Goal: Information Seeking & Learning: Learn about a topic

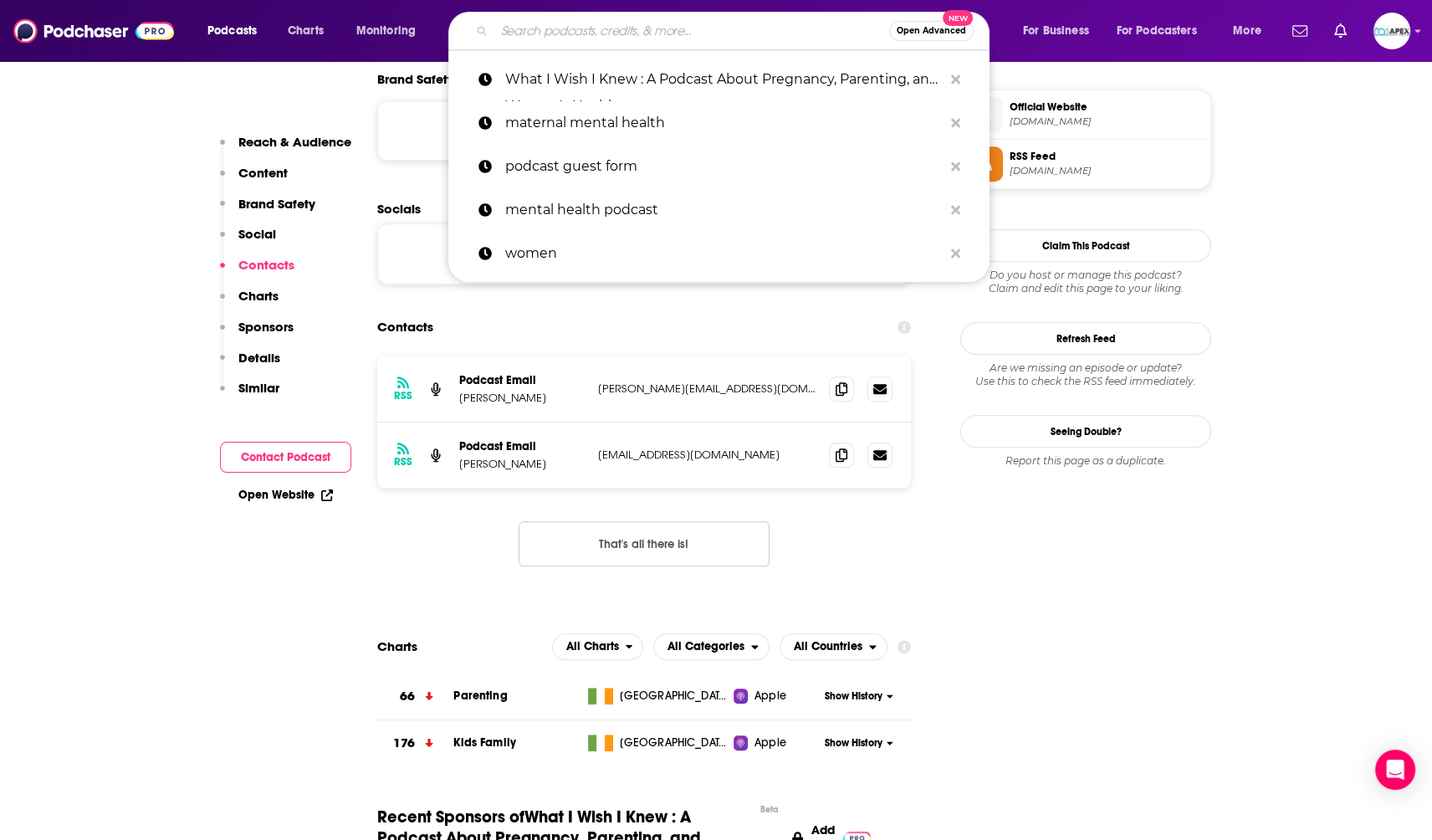
click at [631, 42] on input "Search podcasts, credits, & more..." at bounding box center [691, 31] width 395 height 27
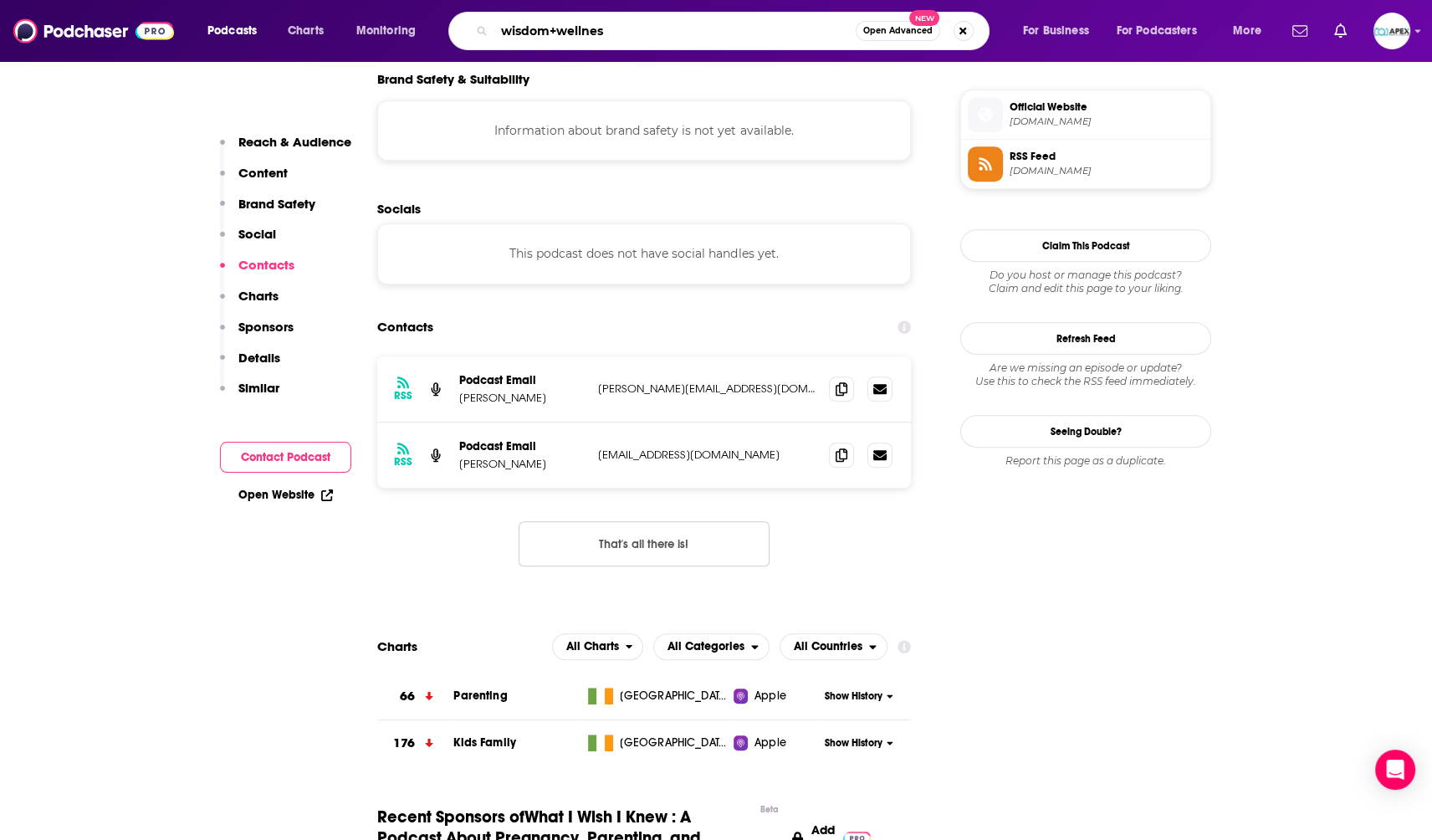
type input "wisdom+wellness"
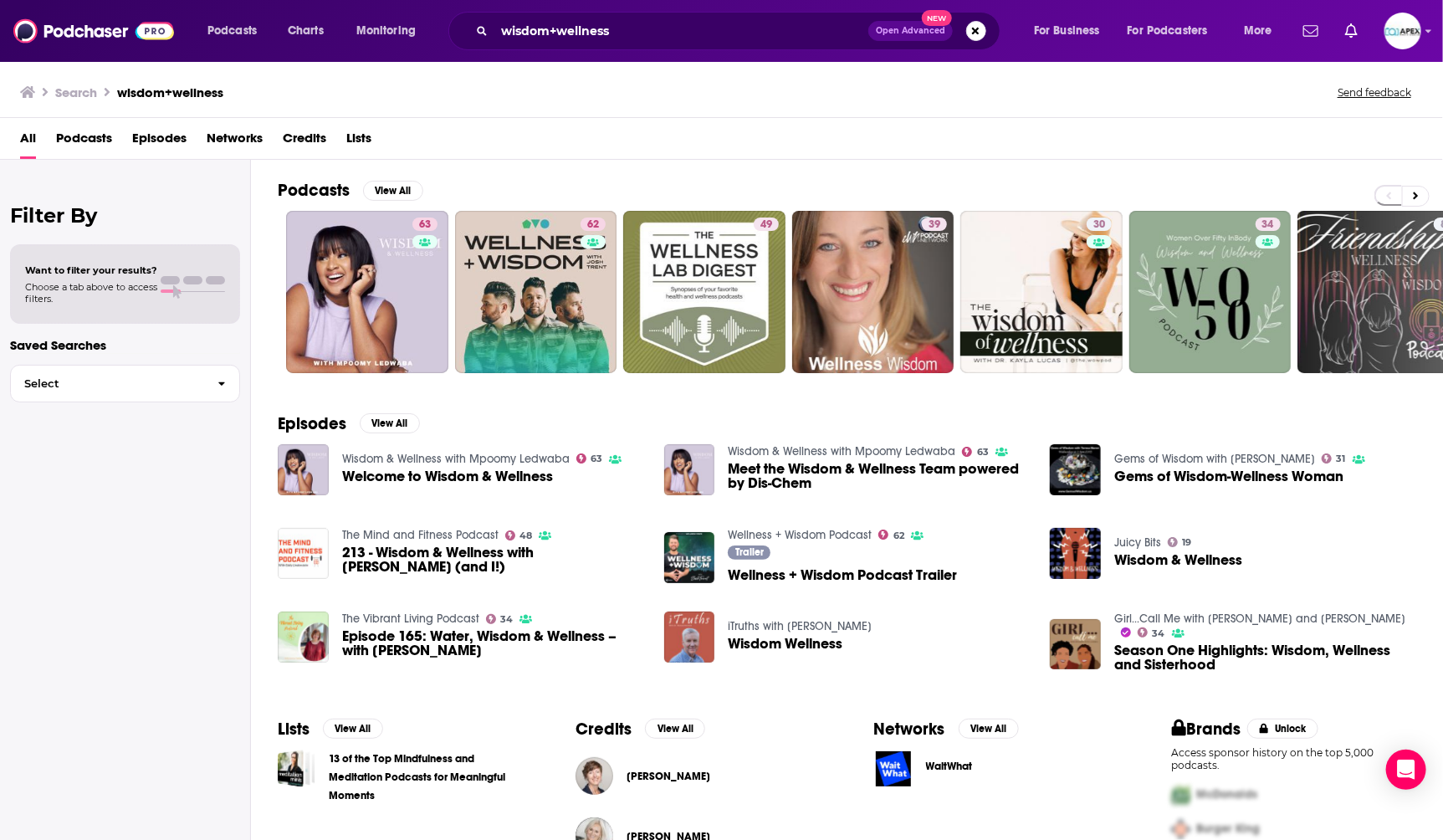
click at [746, 577] on span "Wellness + Wisdom Podcast Trailer" at bounding box center [842, 575] width 229 height 14
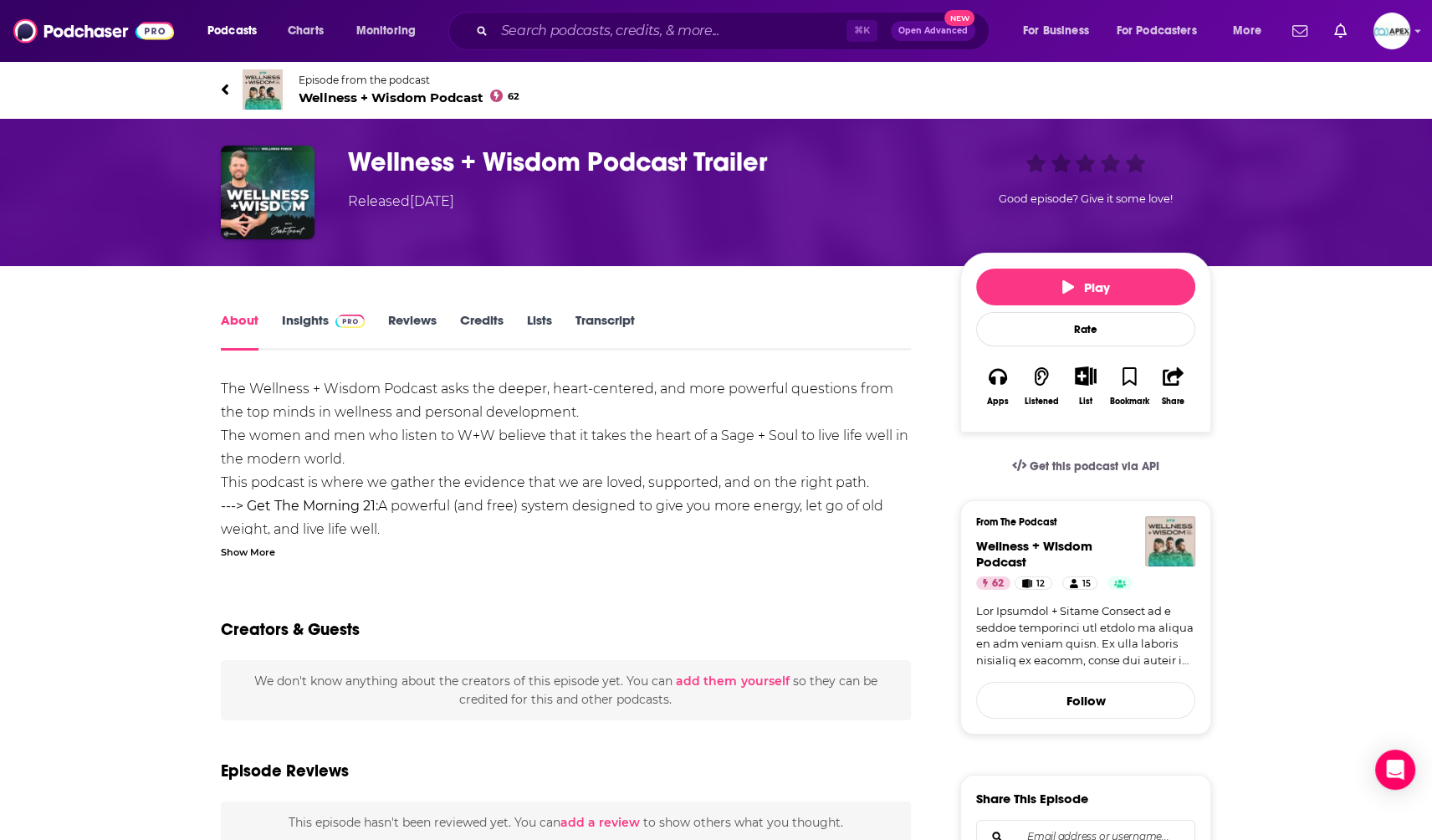
click at [457, 100] on span "Wellness + Wisdom Podcast 62" at bounding box center [408, 97] width 221 height 16
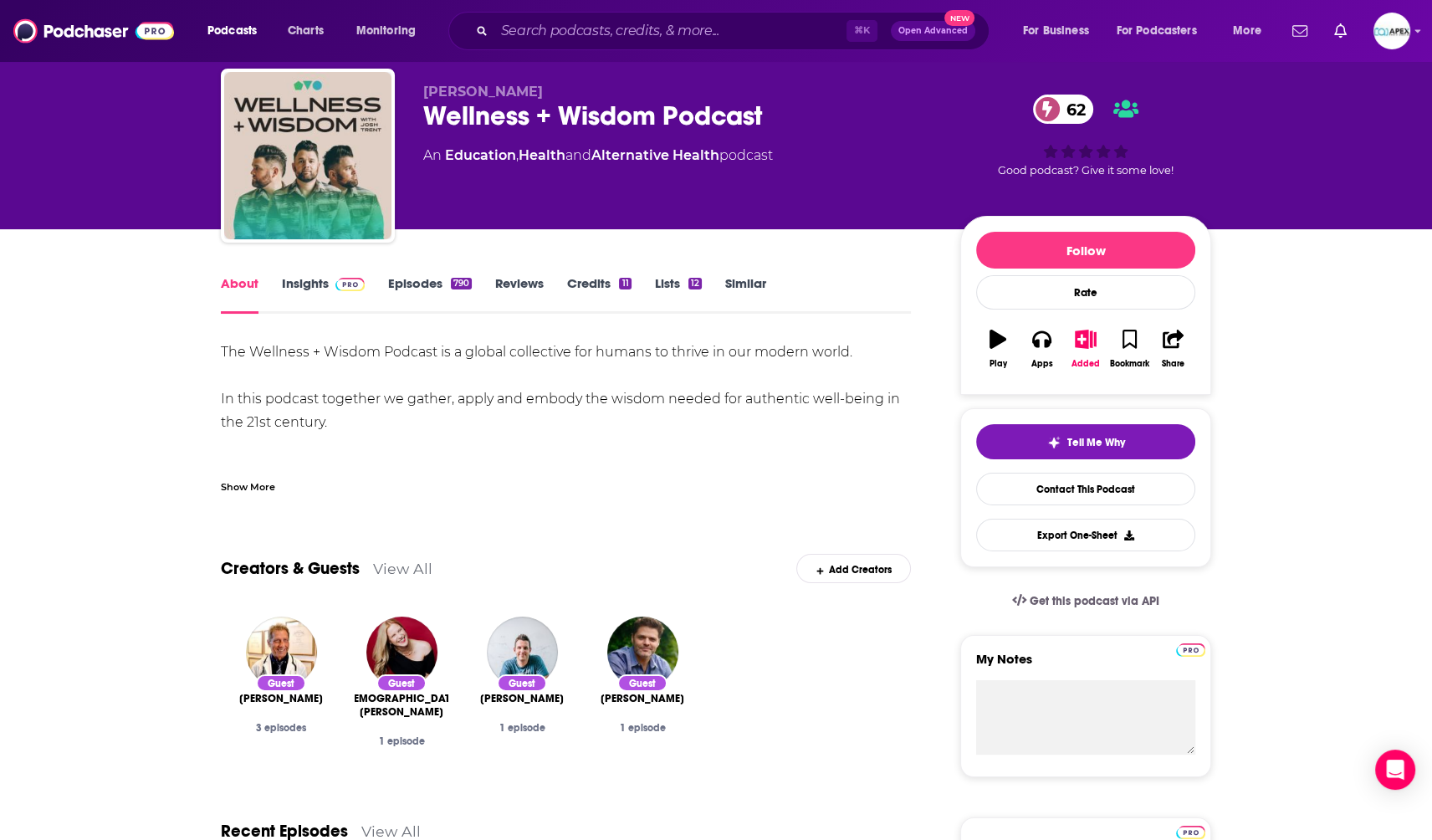
scroll to position [42, 0]
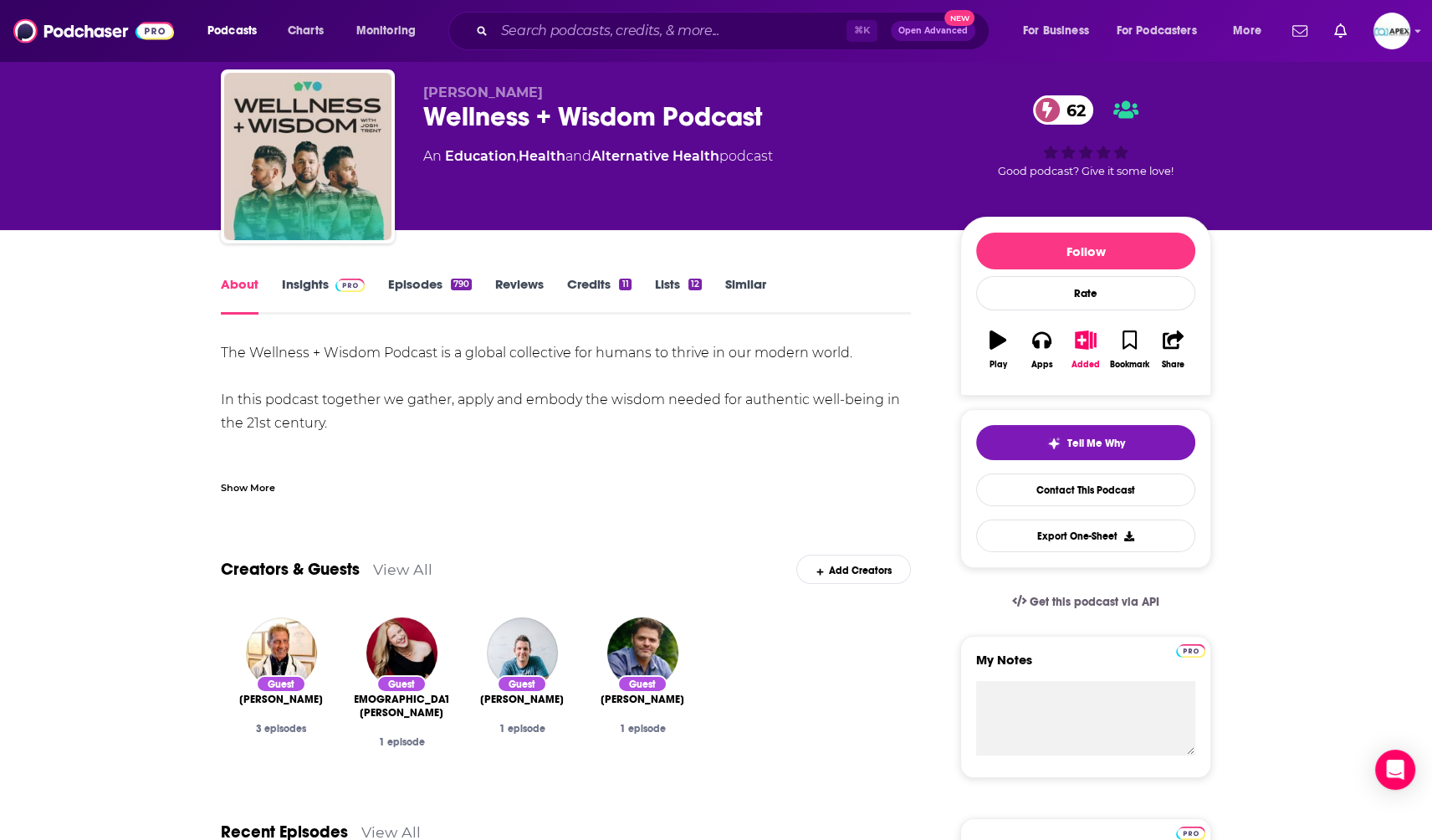
click at [298, 290] on link "Insights" at bounding box center [324, 296] width 83 height 39
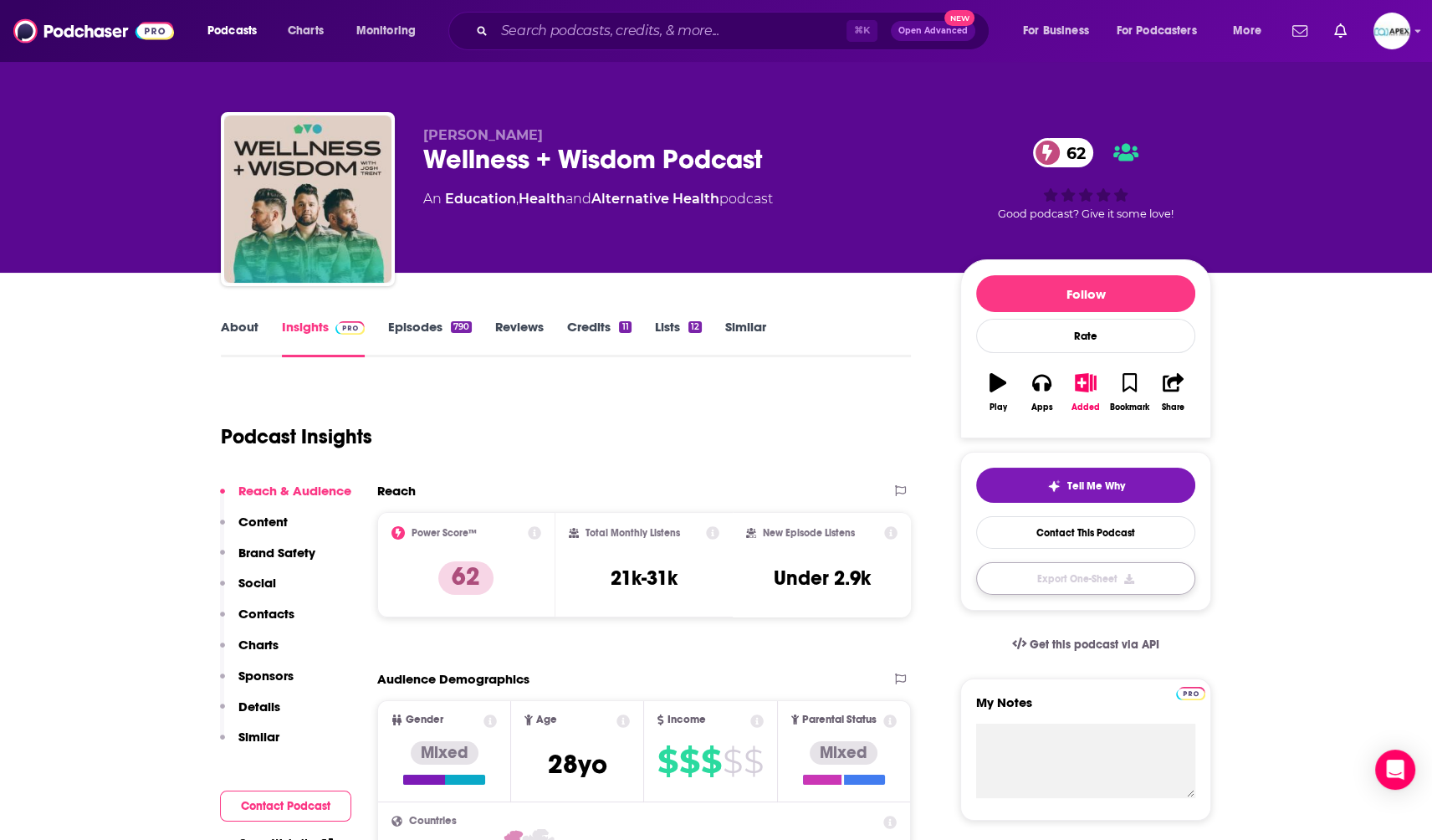
click at [1062, 573] on button "Export One-Sheet" at bounding box center [1085, 578] width 219 height 33
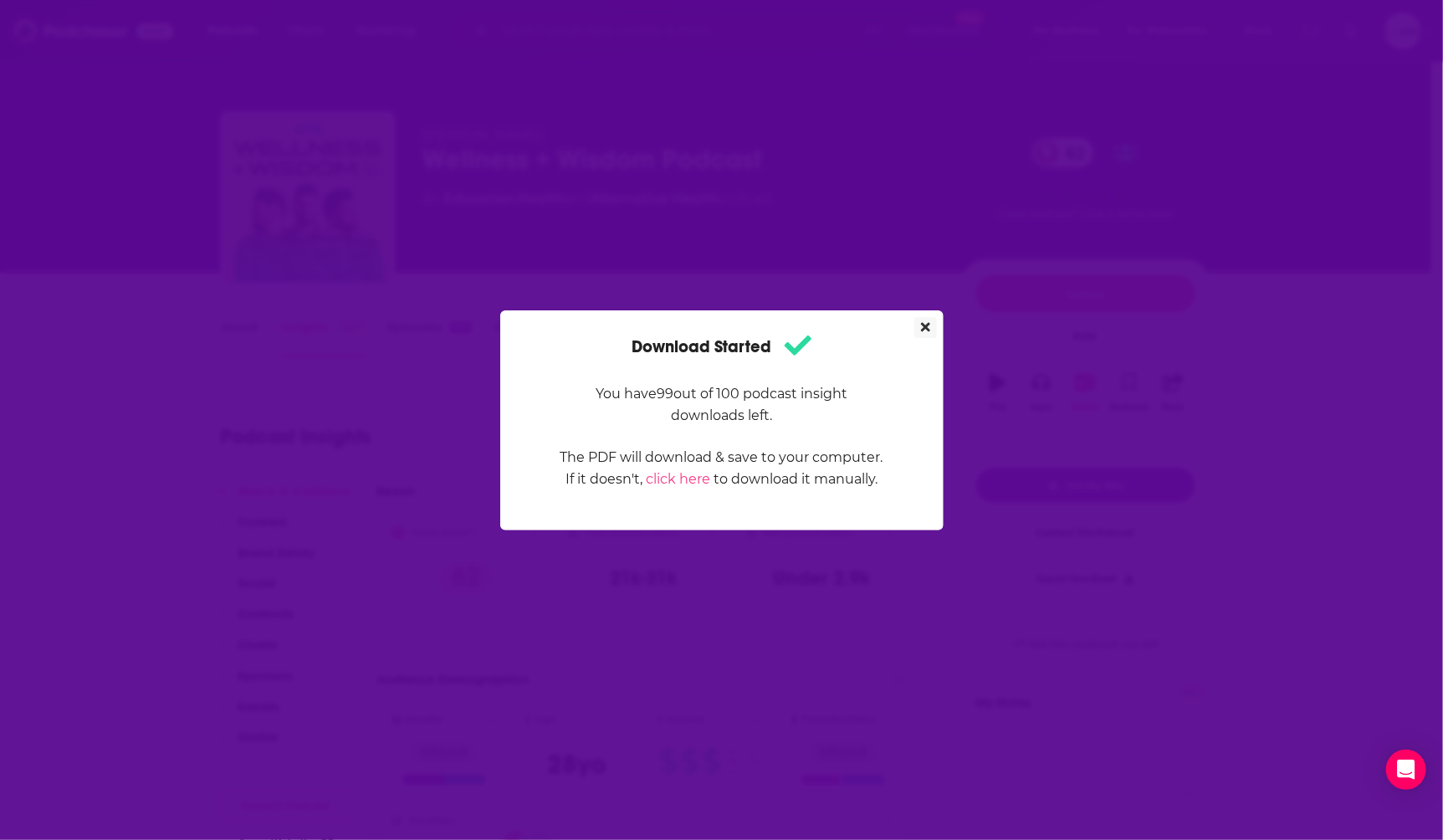
drag, startPoint x: 927, startPoint y: 331, endPoint x: 880, endPoint y: 295, distance: 59.2
click at [927, 331] on icon "Close" at bounding box center [926, 327] width 9 height 14
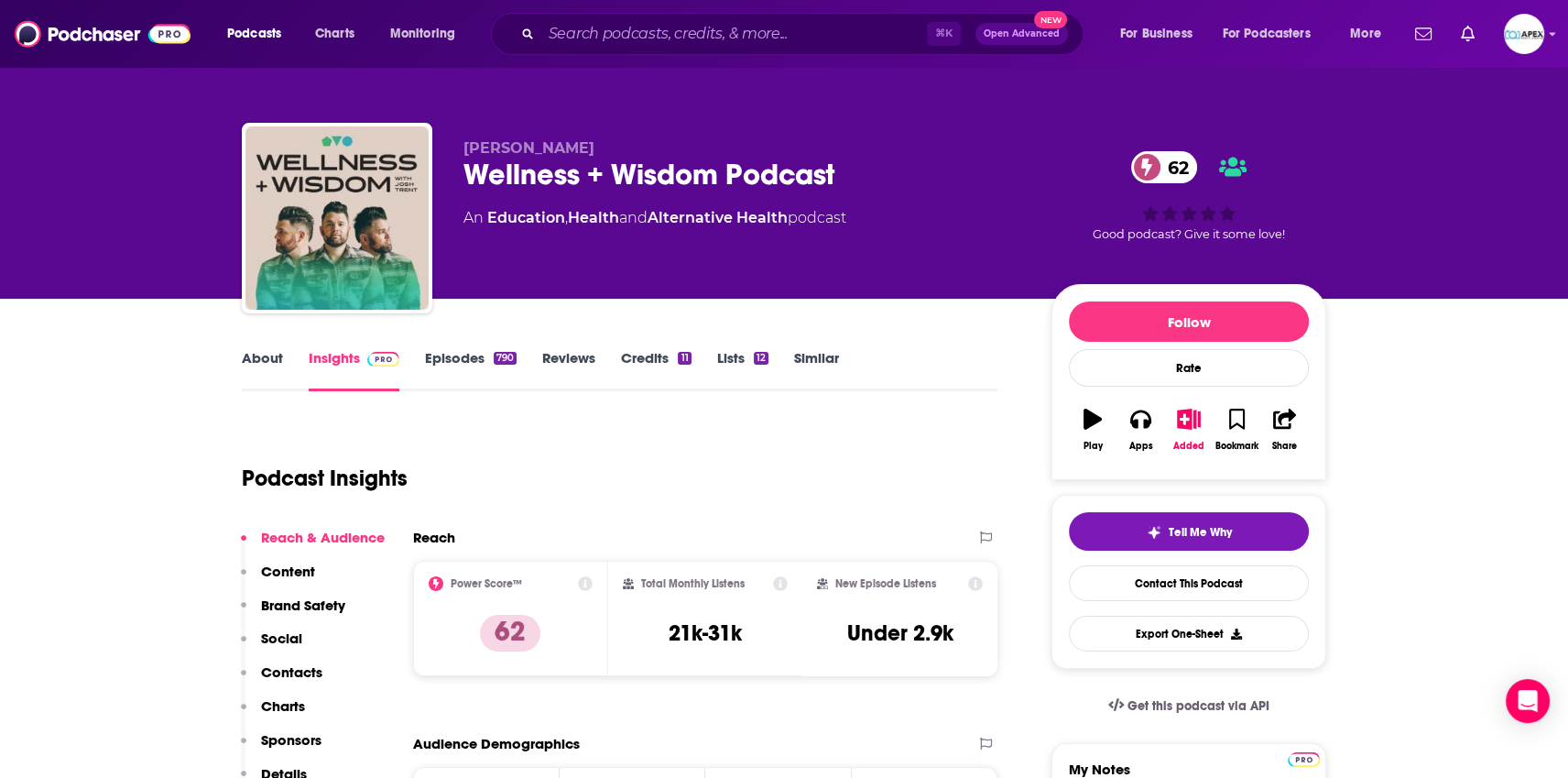
click at [259, 360] on link "About" at bounding box center [262, 370] width 42 height 43
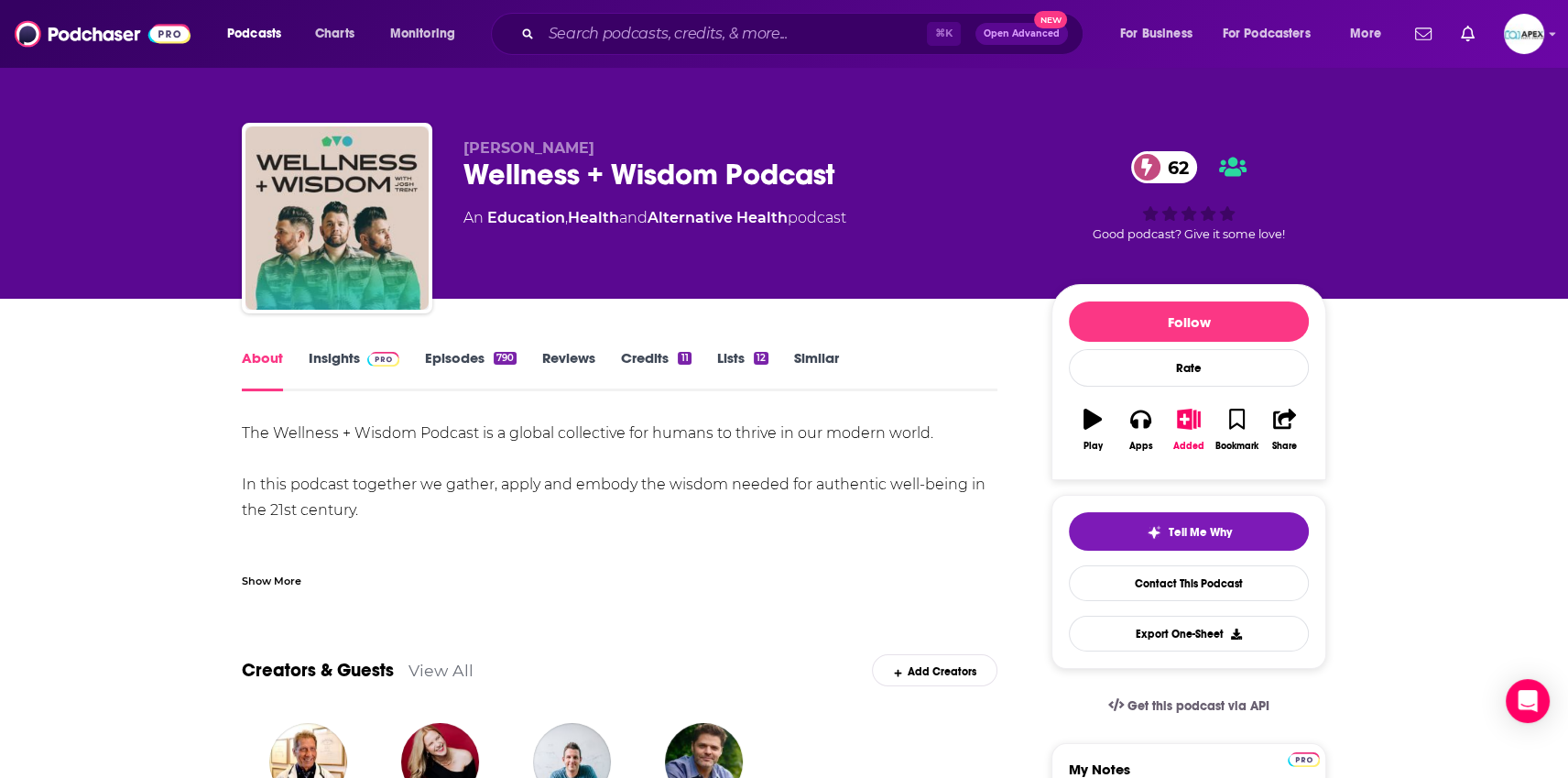
click at [271, 582] on div "Show More" at bounding box center [271, 580] width 59 height 18
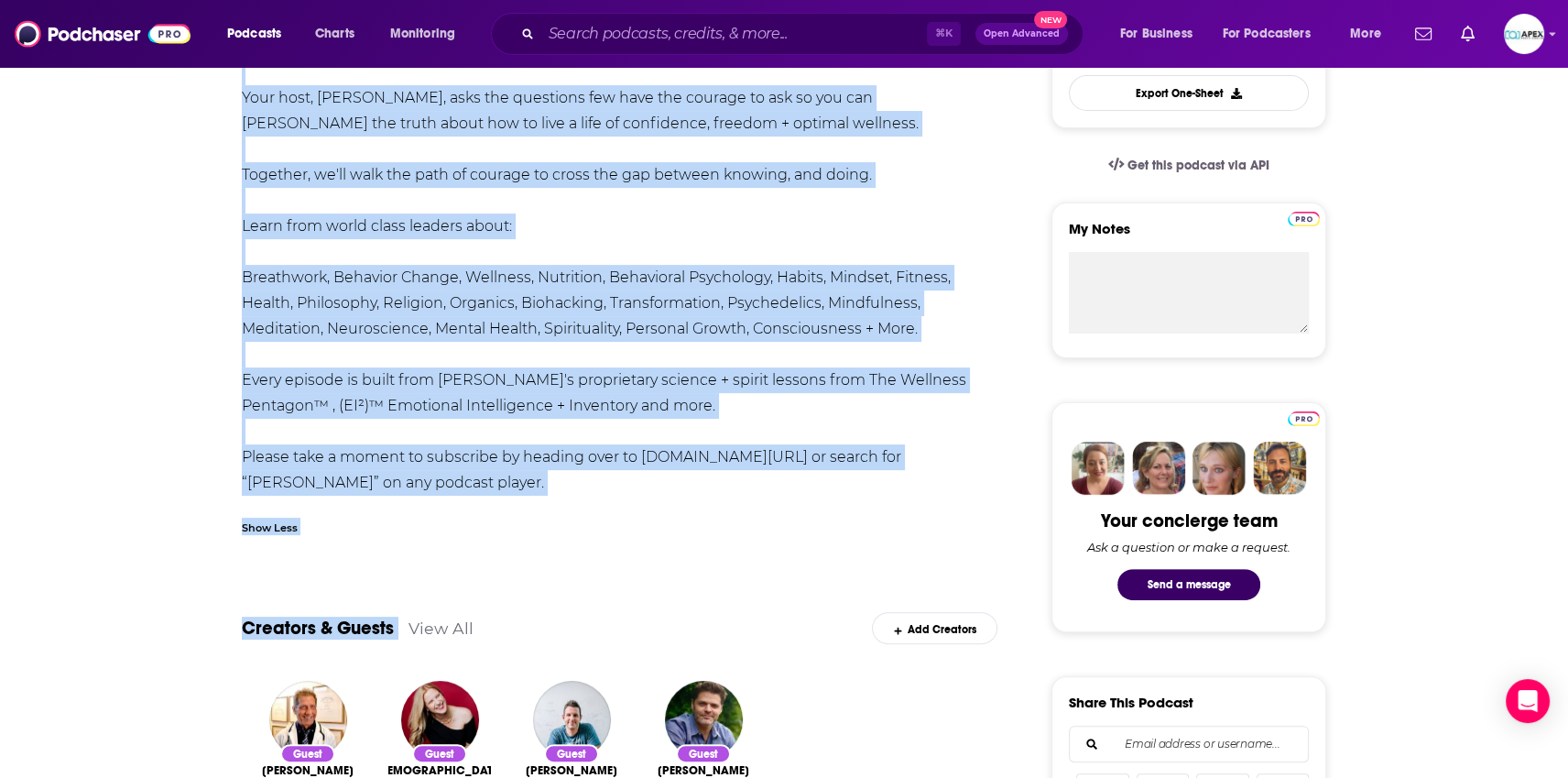
scroll to position [583, 0]
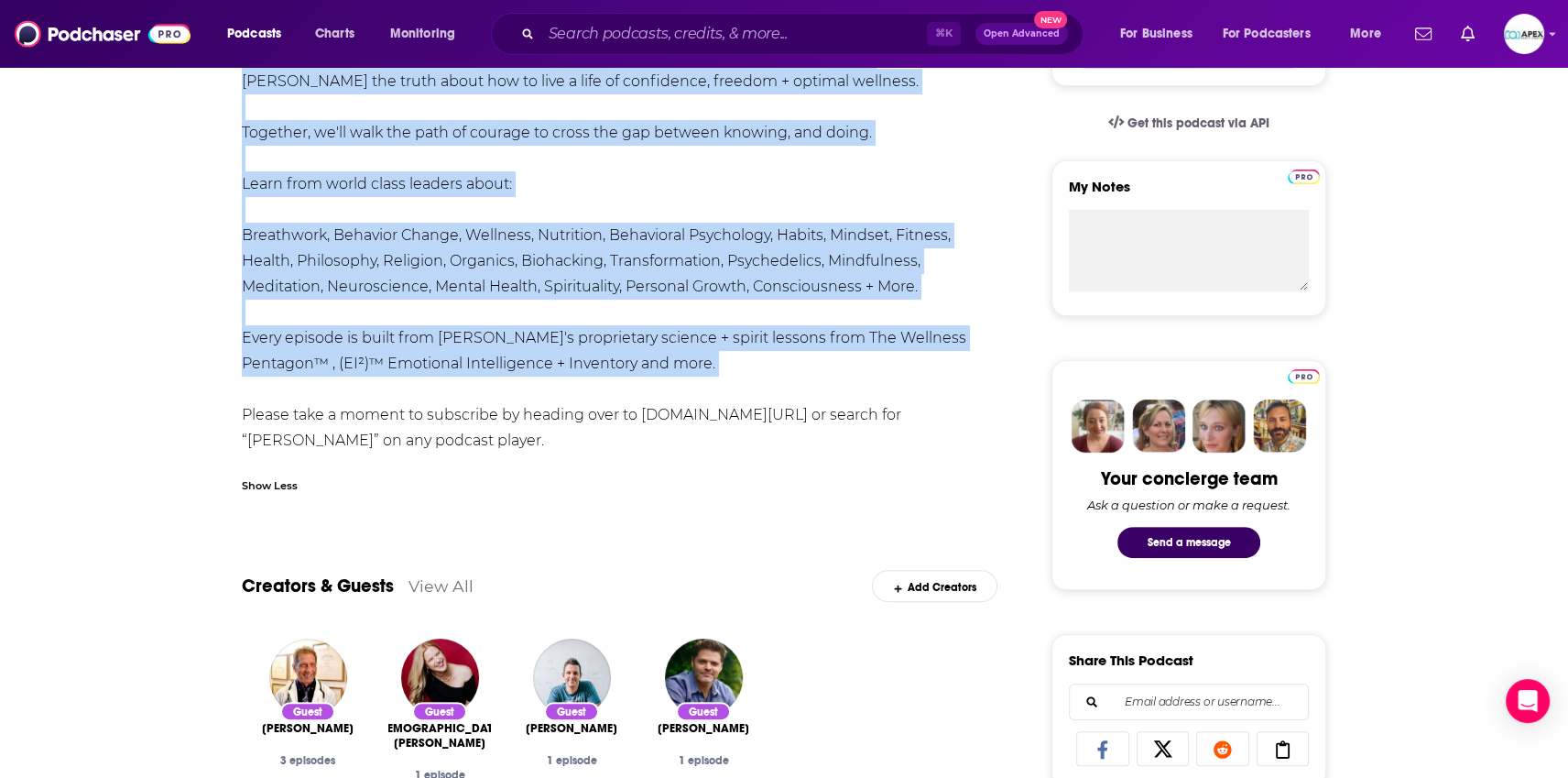
drag, startPoint x: 239, startPoint y: 433, endPoint x: 620, endPoint y: 383, distance: 384.3
copy div "The Wellness + Wisdom Podcast is a global collective for humans to thrive in ou…"
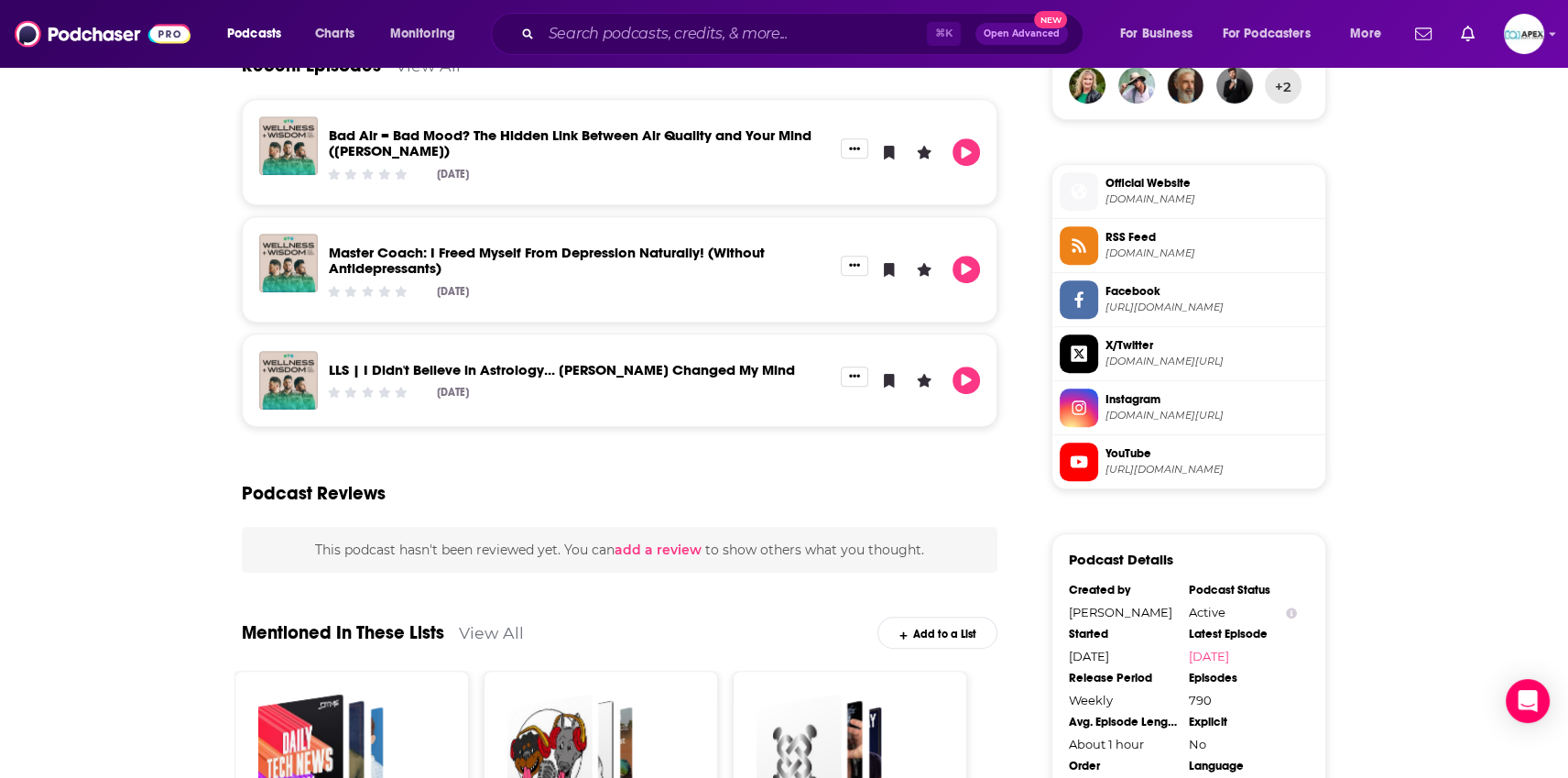
scroll to position [1512, 0]
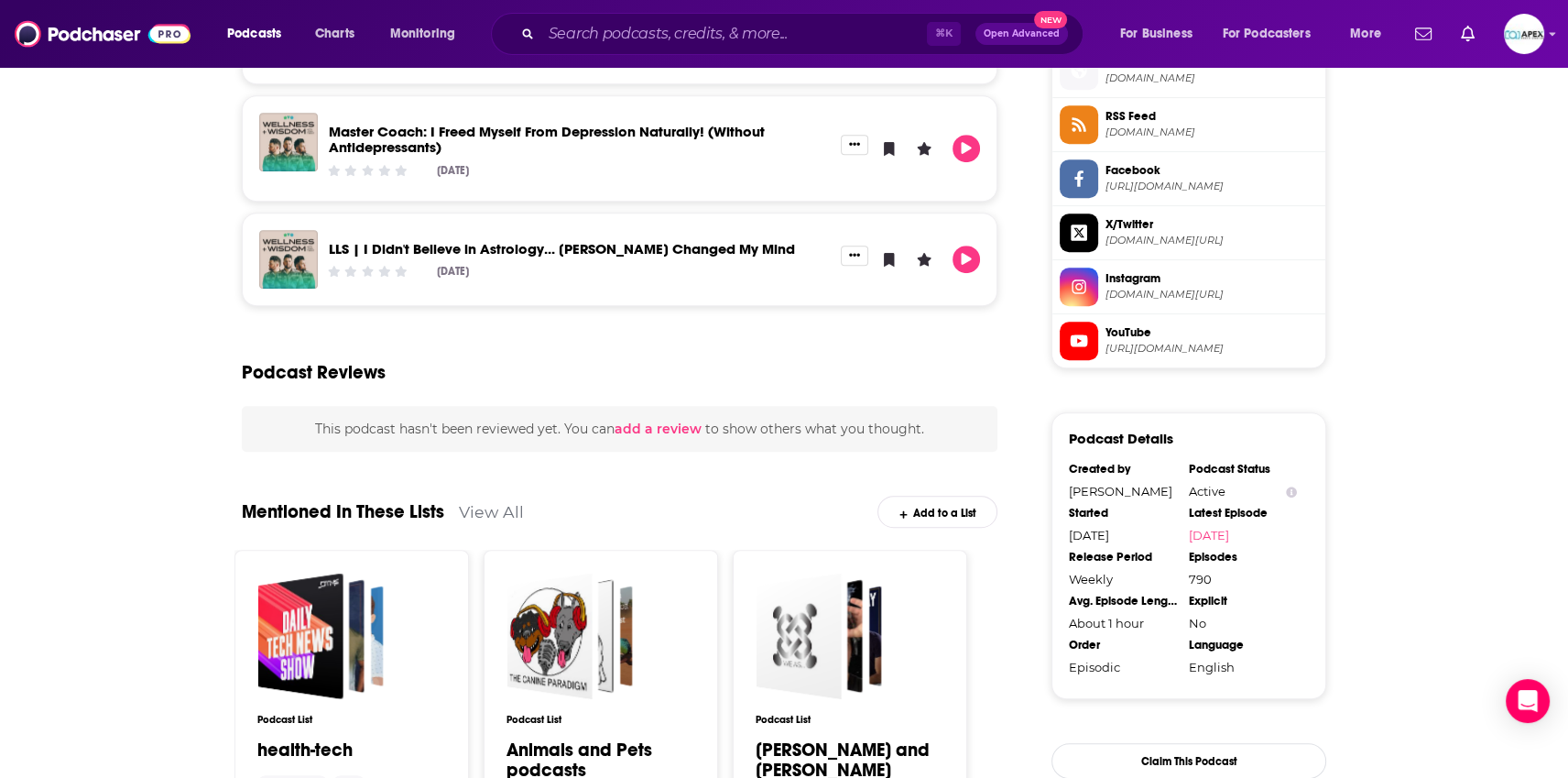
drag, startPoint x: 1139, startPoint y: 240, endPoint x: 1138, endPoint y: 182, distance: 58.0
